Goal: Transaction & Acquisition: Purchase product/service

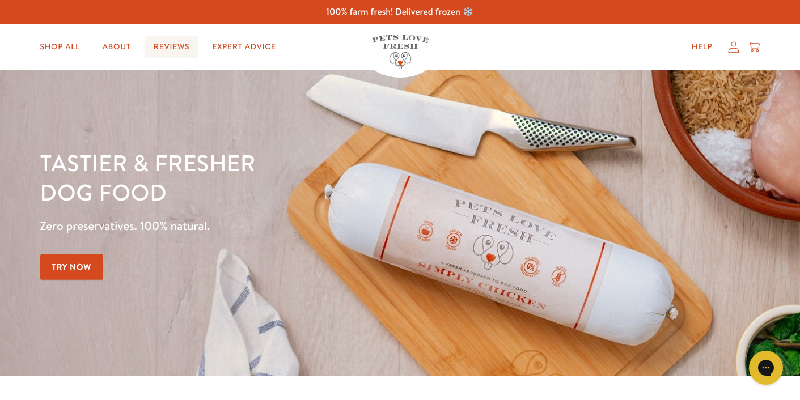
click at [175, 43] on link "Reviews" at bounding box center [172, 47] width 54 height 23
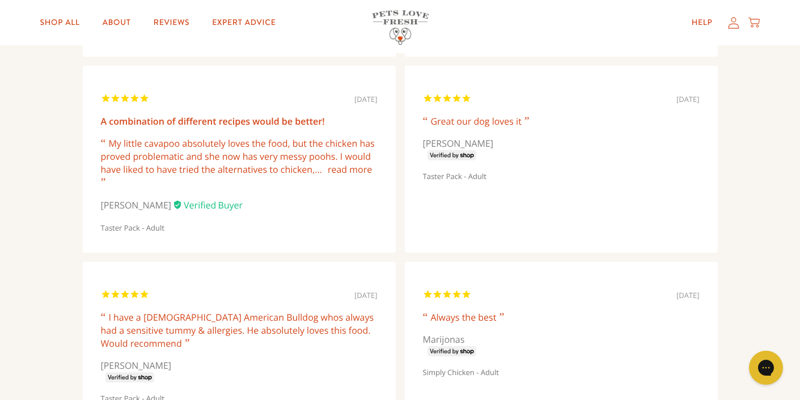
scroll to position [731, 0]
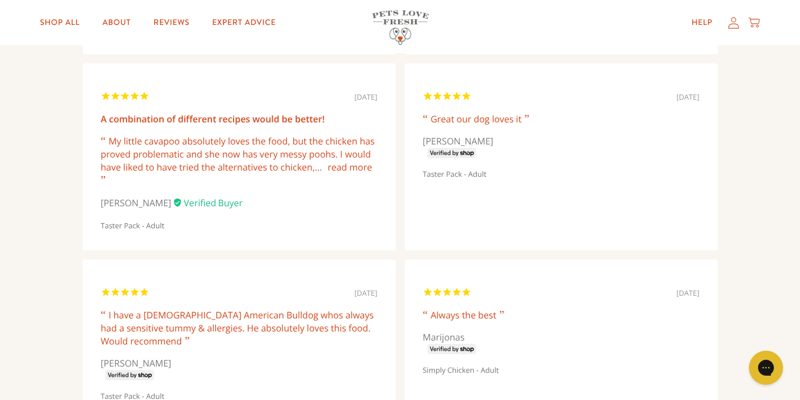
click at [357, 170] on link "read more" at bounding box center [350, 167] width 44 height 12
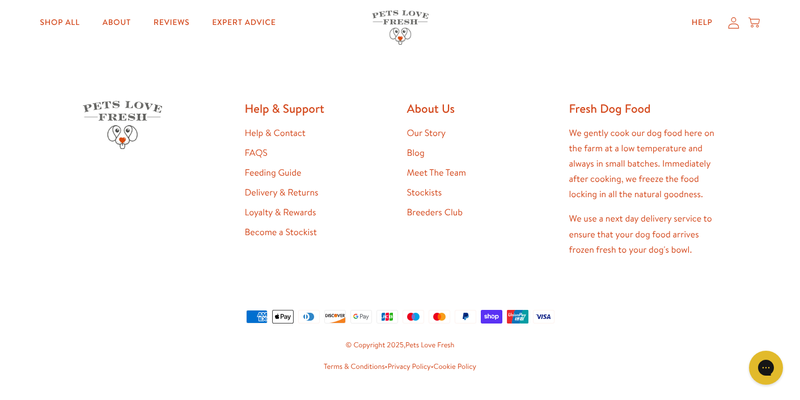
scroll to position [3371, 0]
click at [297, 167] on link "Feeding Guide" at bounding box center [273, 173] width 57 height 12
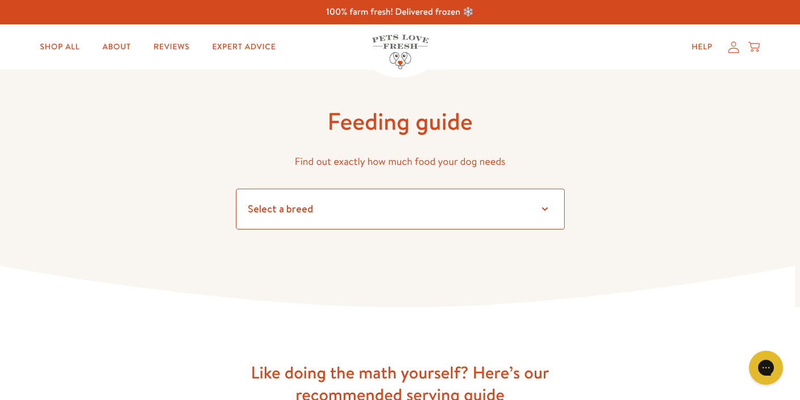
click at [305, 209] on select "Select a breed" at bounding box center [400, 209] width 329 height 41
select select "6"
click at [236, 189] on select "Select a breed Affenpinscher Afghan hound Airedale terrier Akita Alaskan Malamu…" at bounding box center [400, 209] width 329 height 41
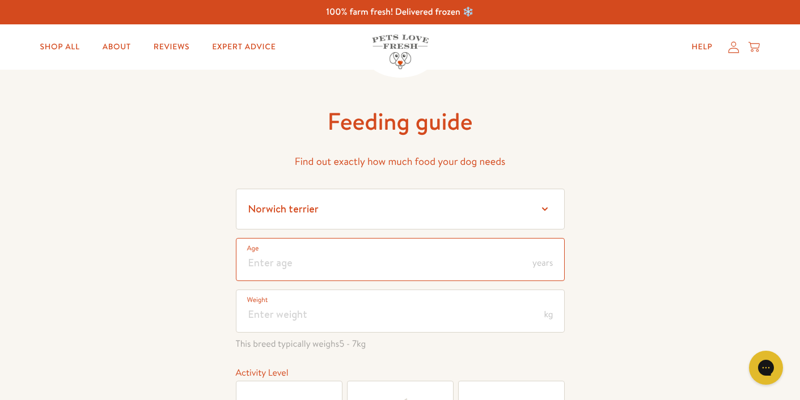
click at [287, 264] on input "number" at bounding box center [400, 259] width 329 height 43
type input "-2"
type input "1"
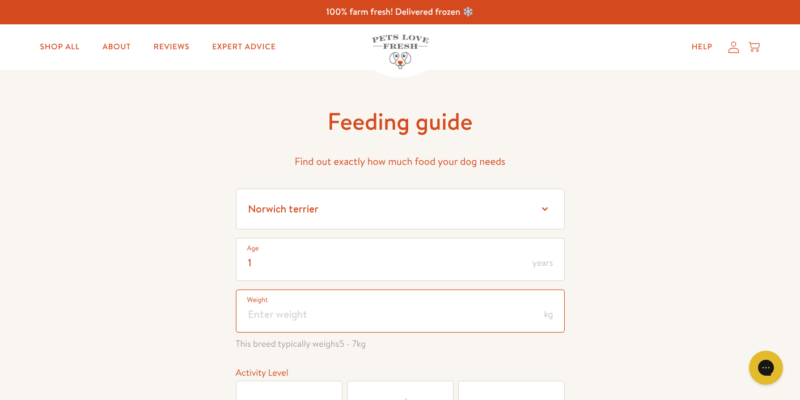
click at [298, 315] on input "number" at bounding box center [400, 311] width 329 height 43
type input "5"
click at [185, 330] on div "Feeding guide Find out exactly how much food your dog needs Select a breed Affe…" at bounding box center [400, 324] width 800 height 509
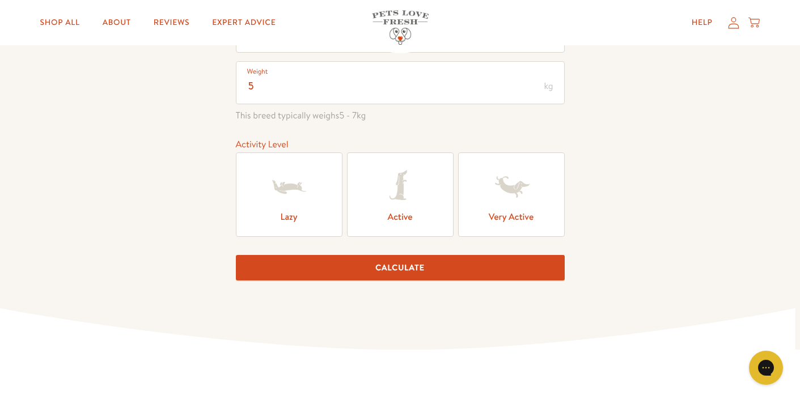
scroll to position [228, 0]
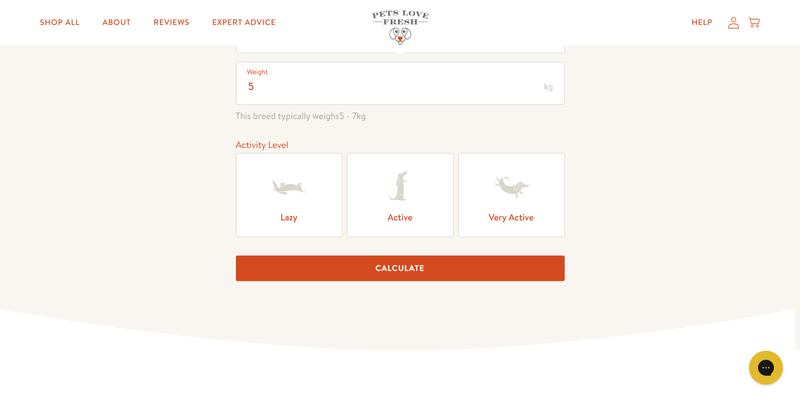
click at [383, 197] on icon at bounding box center [400, 187] width 45 height 45
click at [0, 0] on input "Active" at bounding box center [0, 0] width 0 height 0
click at [381, 272] on button "Calculate" at bounding box center [400, 269] width 329 height 26
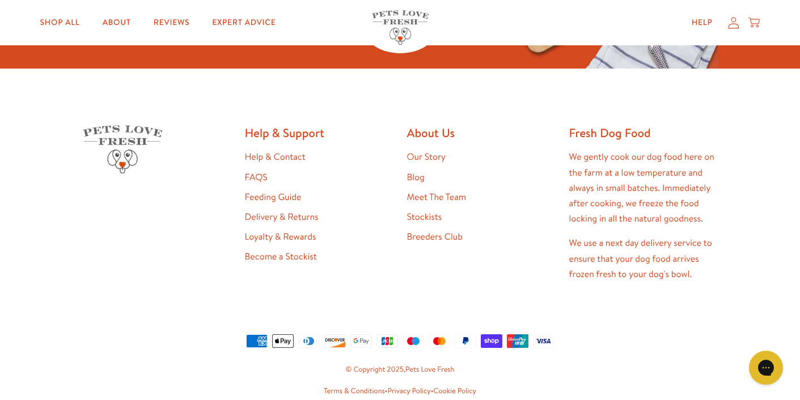
scroll to position [1765, 0]
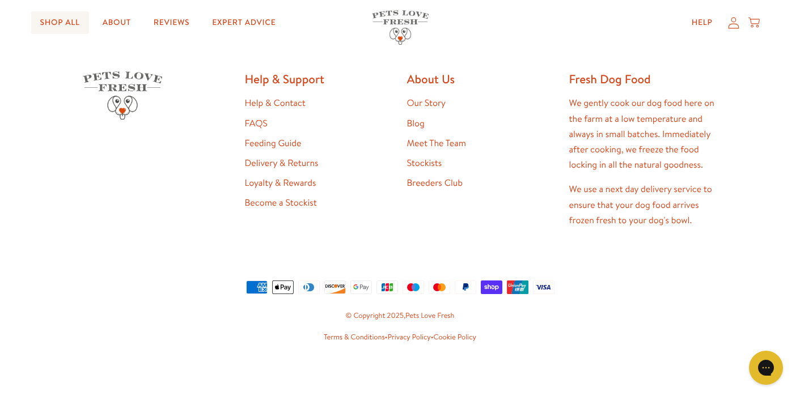
click at [66, 18] on link "Shop All" at bounding box center [60, 22] width 58 height 23
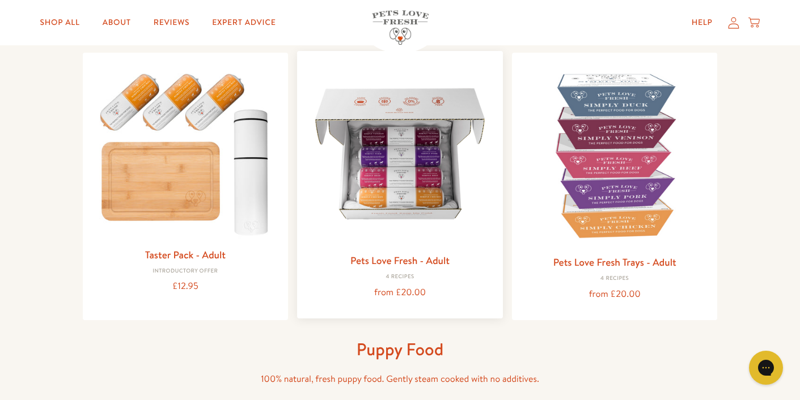
scroll to position [119, 0]
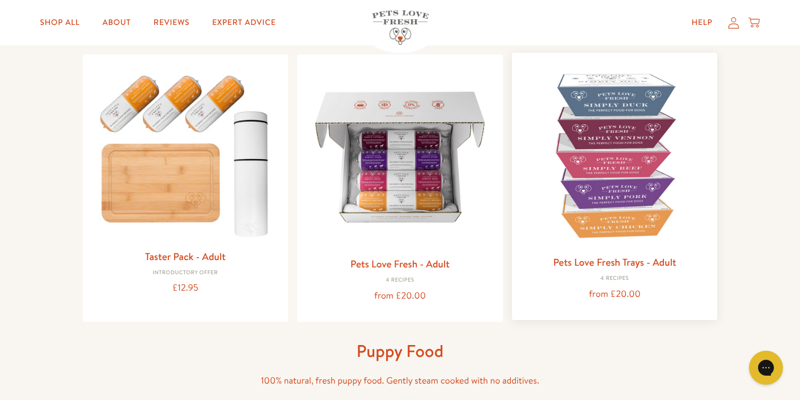
click at [583, 258] on link "Pets Love Fresh Trays - Adult" at bounding box center [615, 262] width 123 height 14
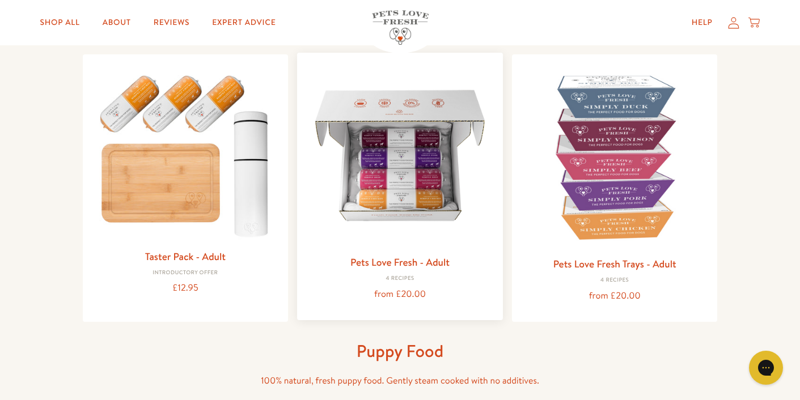
click at [377, 264] on link "Pets Love Fresh - Adult" at bounding box center [400, 262] width 99 height 14
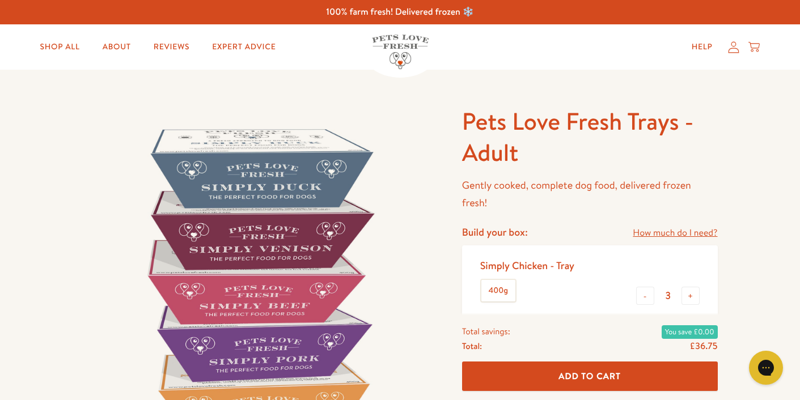
click at [507, 292] on label "400g" at bounding box center [499, 291] width 34 height 22
click at [0, 0] on input "400g" at bounding box center [0, 0] width 0 height 0
click at [507, 292] on label "400g" at bounding box center [499, 291] width 34 height 22
click at [0, 0] on input "400g" at bounding box center [0, 0] width 0 height 0
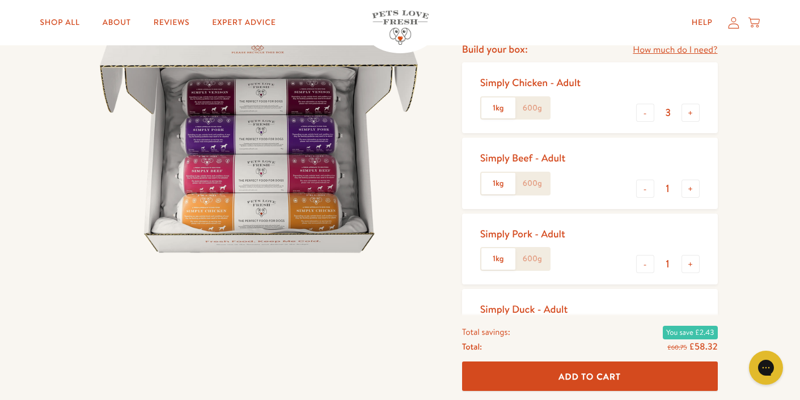
scroll to position [154, 0]
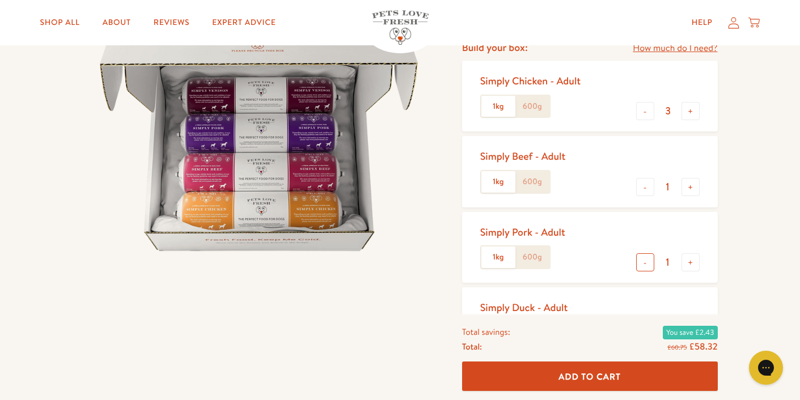
click at [647, 265] on button "-" at bounding box center [645, 263] width 18 height 18
type input "0"
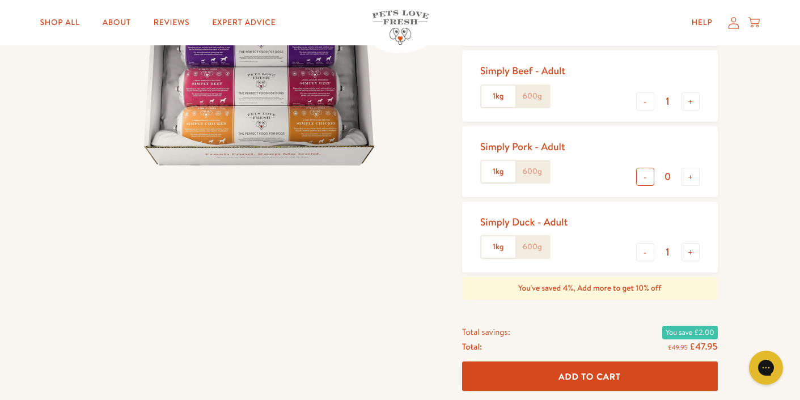
scroll to position [241, 0]
click at [646, 249] on button "-" at bounding box center [645, 251] width 18 height 18
type input "0"
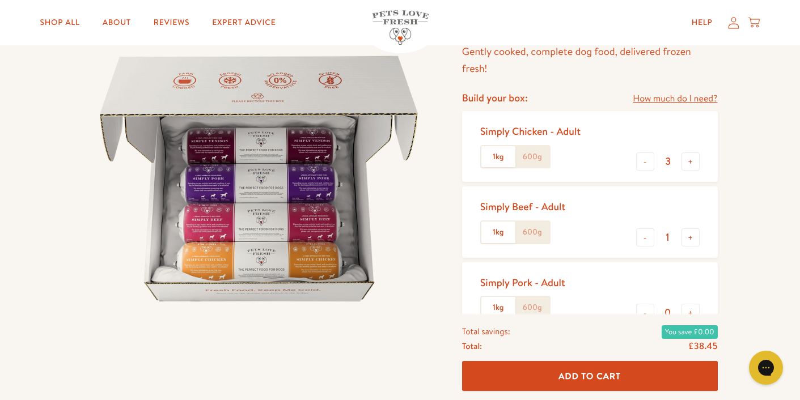
scroll to position [107, 0]
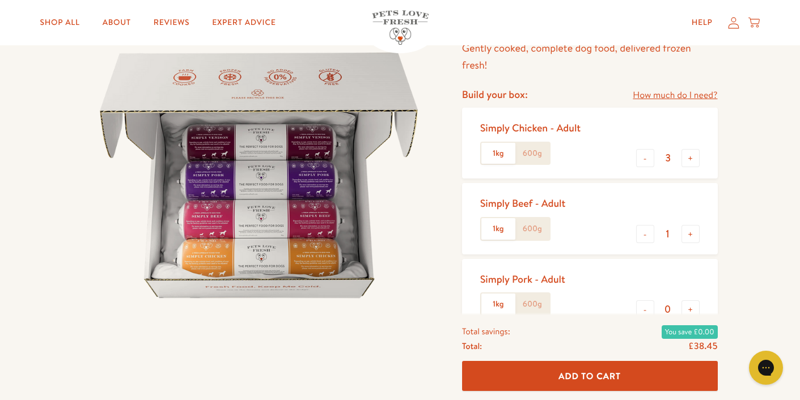
click at [534, 146] on label "600g" at bounding box center [533, 154] width 34 height 22
click at [0, 0] on input "600g" at bounding box center [0, 0] width 0 height 0
click at [533, 231] on label "600g" at bounding box center [533, 229] width 34 height 22
click at [0, 0] on input "600g" at bounding box center [0, 0] width 0 height 0
click at [536, 300] on label "600g" at bounding box center [533, 305] width 34 height 22
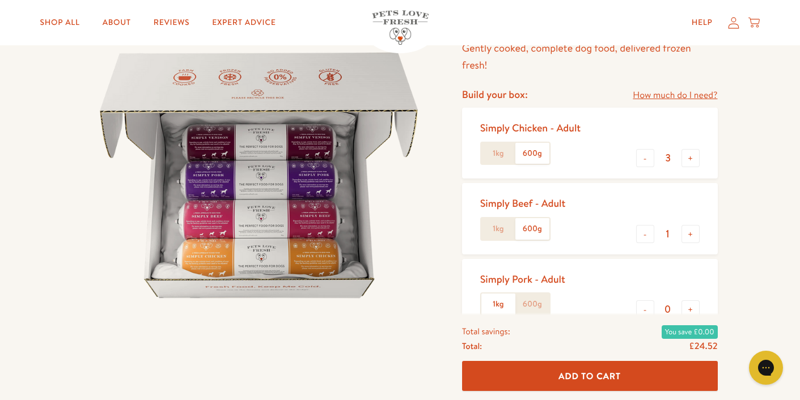
click at [0, 0] on input "600g" at bounding box center [0, 0] width 0 height 0
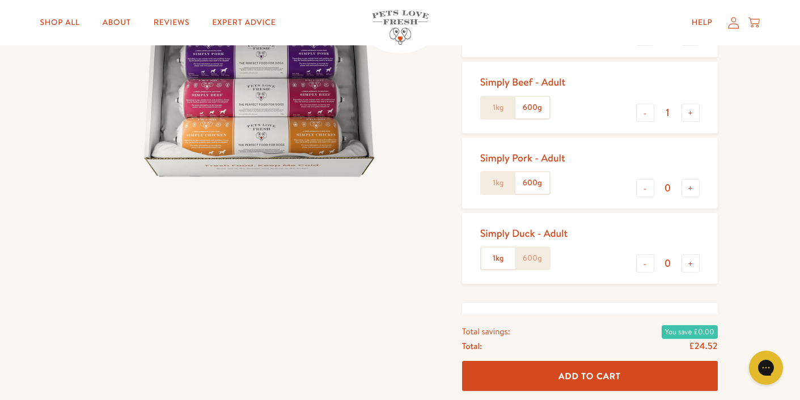
scroll to position [234, 0]
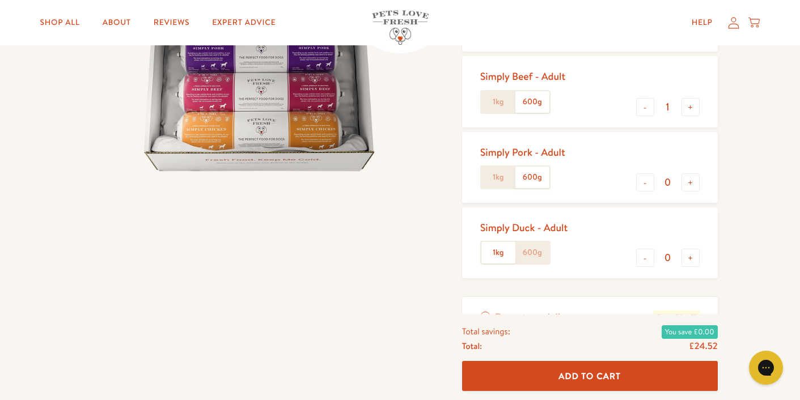
click at [542, 252] on label "600g" at bounding box center [533, 253] width 34 height 22
click at [0, 0] on input "600g" at bounding box center [0, 0] width 0 height 0
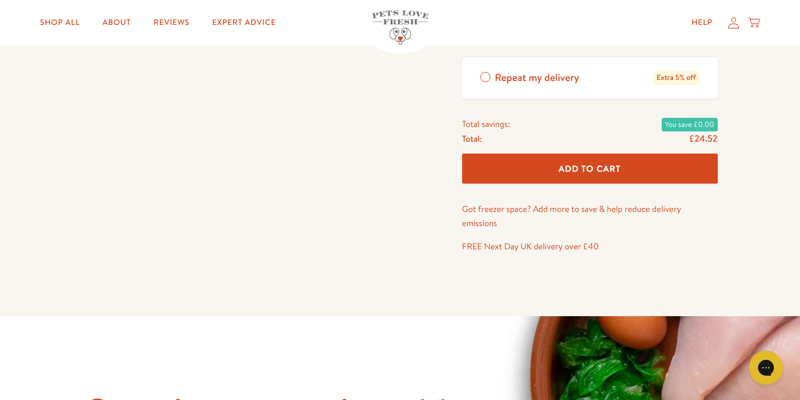
scroll to position [473, 0]
